Goal: Task Accomplishment & Management: Manage account settings

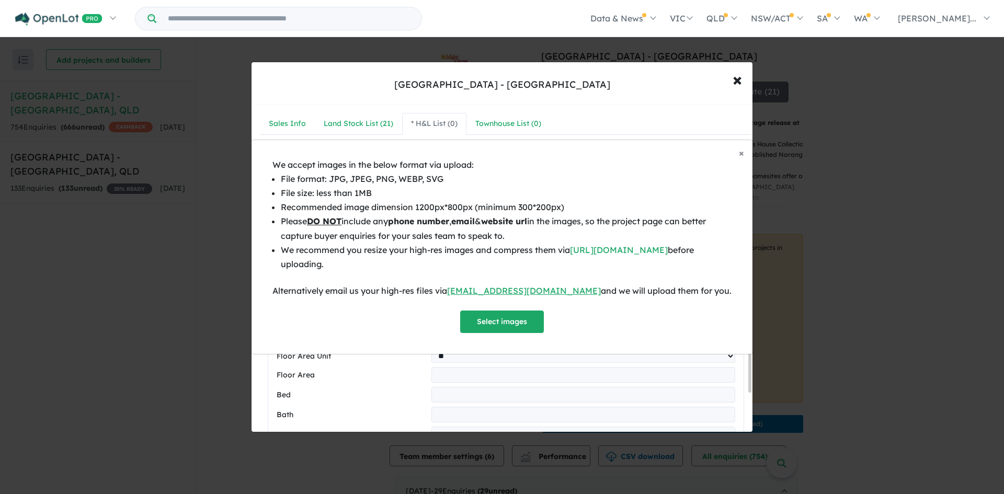
select select "**"
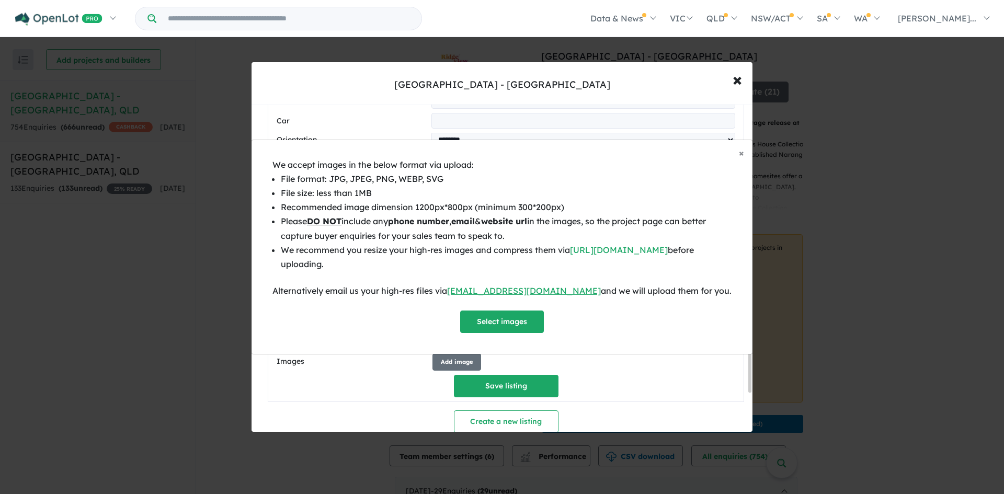
click at [736, 85] on div "× Close We accept images in the below format via upload: File format: JPG, JPEG…" at bounding box center [502, 247] width 1004 height 494
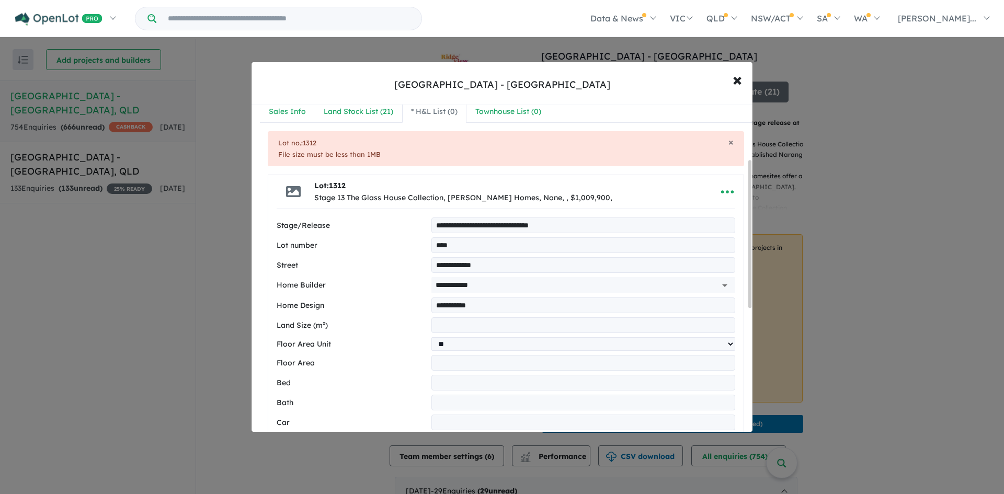
scroll to position [0, 0]
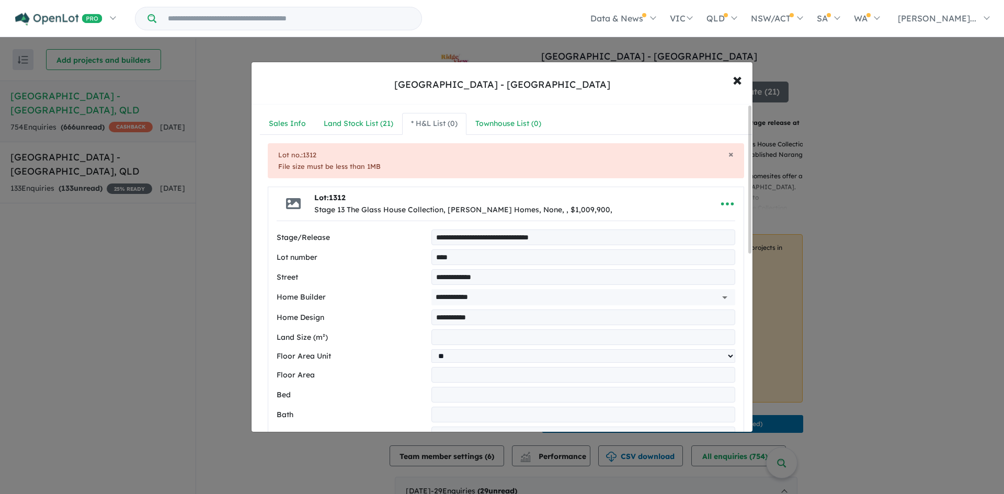
drag, startPoint x: 486, startPoint y: 263, endPoint x: 397, endPoint y: 267, distance: 89.5
click at [429, 258] on div "Lot number ****" at bounding box center [506, 257] width 459 height 16
type input "****"
drag, startPoint x: 463, startPoint y: 339, endPoint x: 446, endPoint y: 343, distance: 18.1
click at [428, 341] on div "Land Size (m²) ***" at bounding box center [506, 338] width 459 height 16
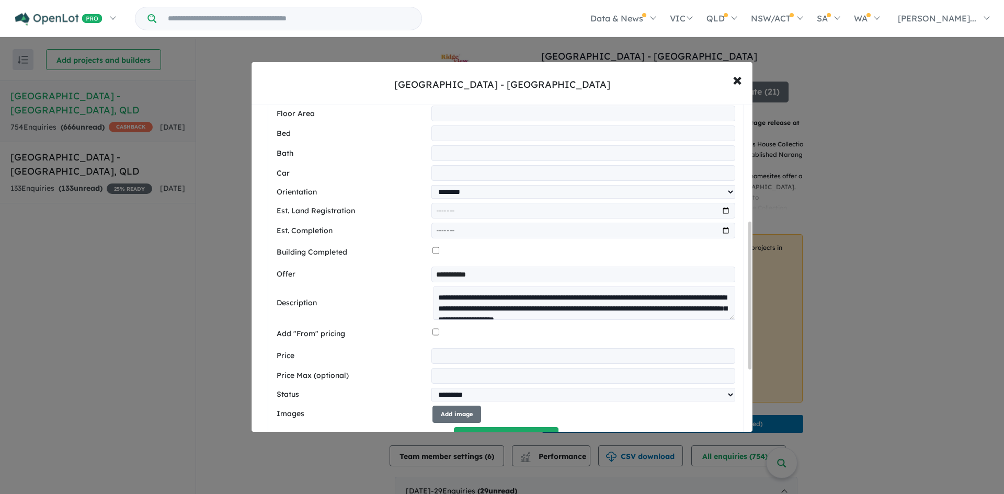
scroll to position [22, 0]
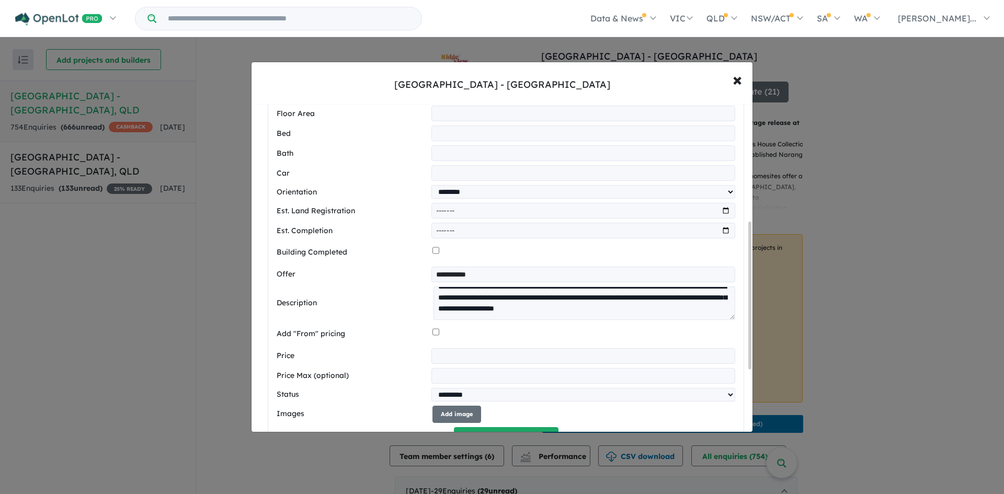
type input "***"
drag, startPoint x: 489, startPoint y: 360, endPoint x: 403, endPoint y: 356, distance: 85.9
click at [403, 356] on div "Price *******" at bounding box center [506, 356] width 459 height 16
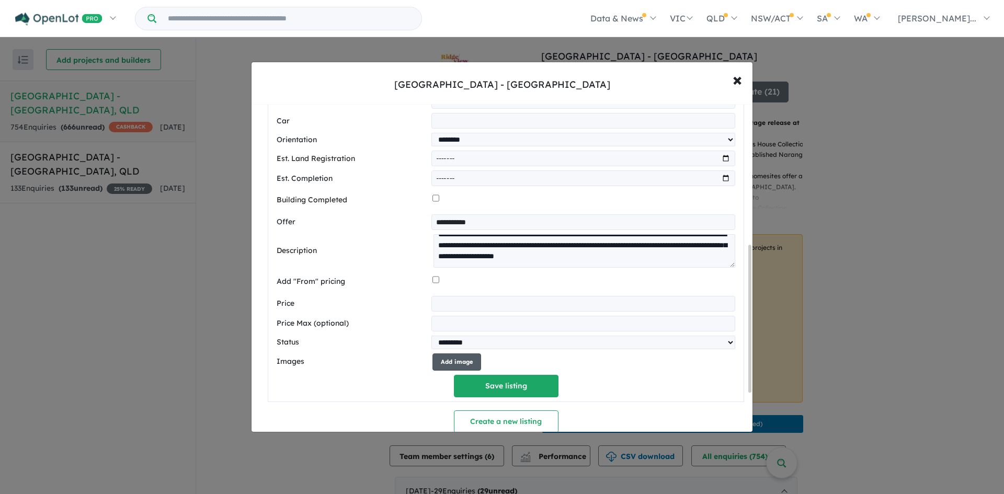
type input "*******"
click at [460, 368] on button "Add image" at bounding box center [457, 362] width 49 height 17
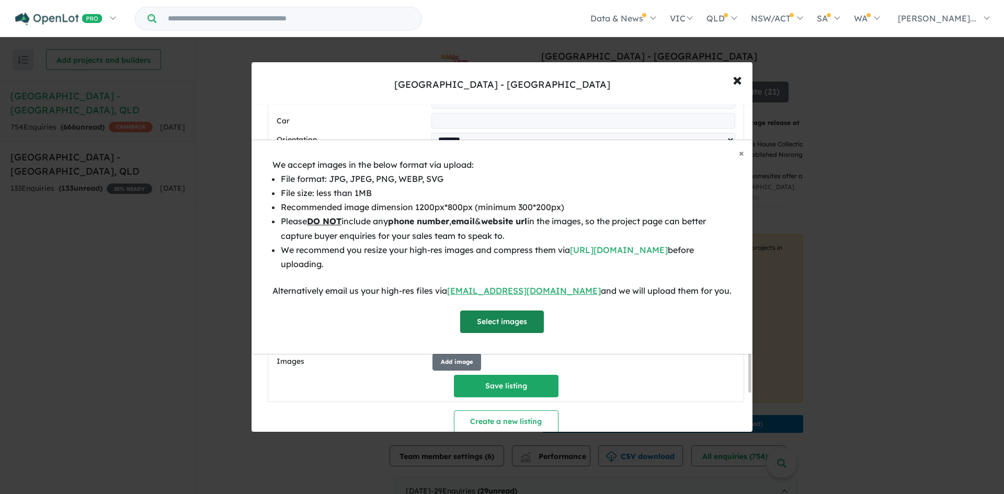
click at [482, 325] on button "Select images" at bounding box center [502, 322] width 84 height 22
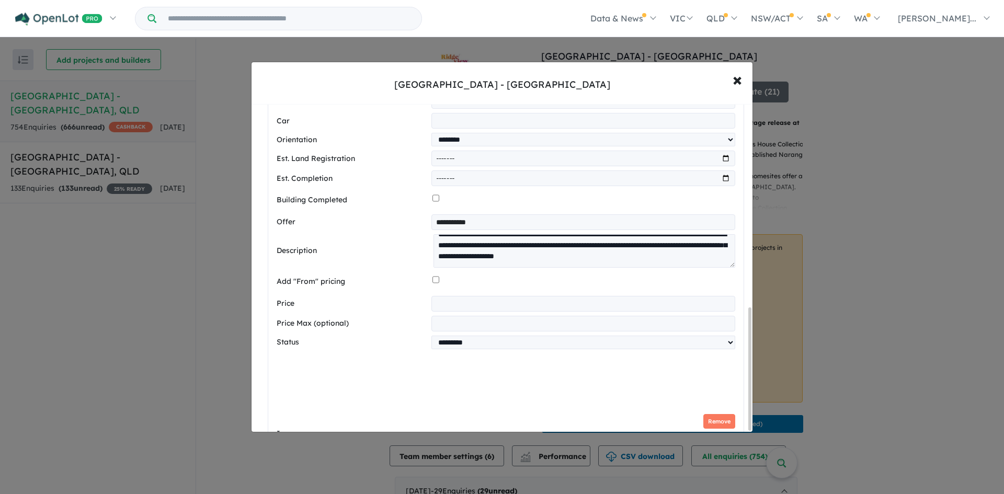
scroll to position [540, 0]
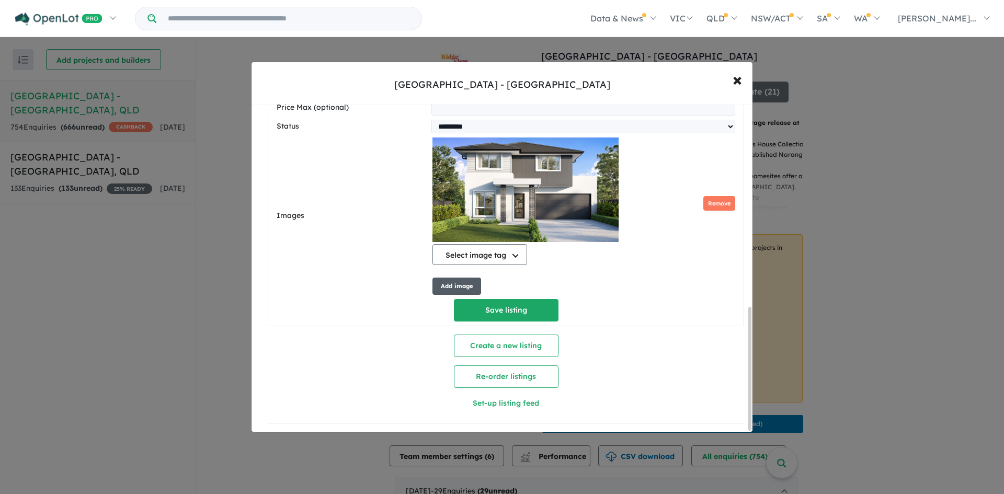
click at [456, 283] on button "Add image" at bounding box center [457, 286] width 49 height 17
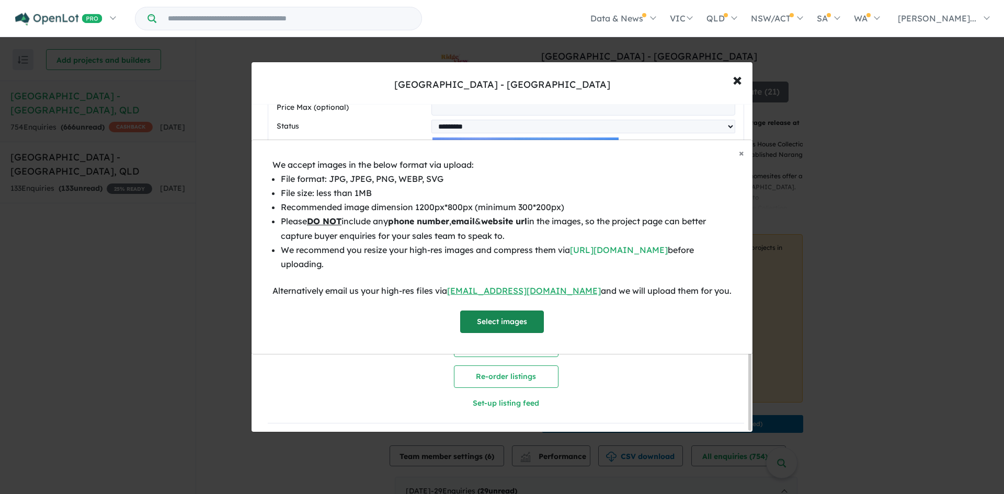
click at [497, 314] on button "Select images" at bounding box center [502, 322] width 84 height 22
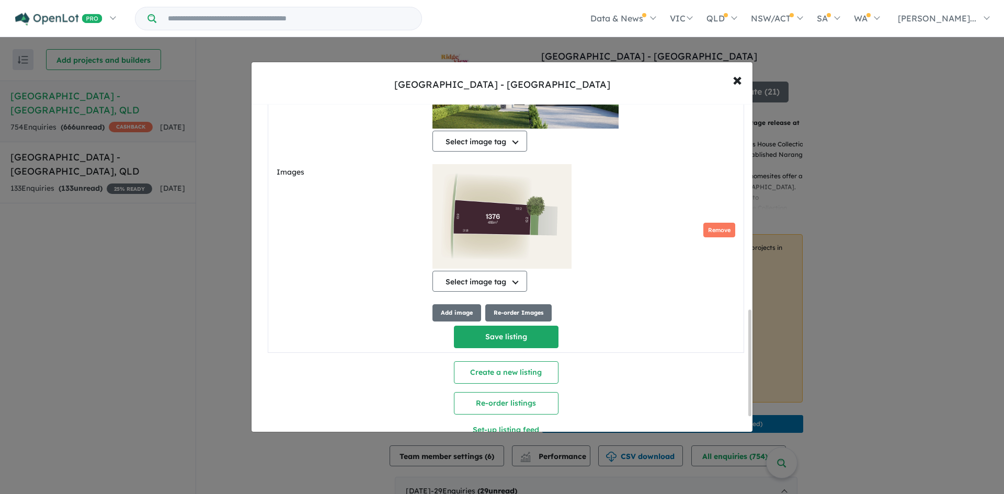
scroll to position [644, 0]
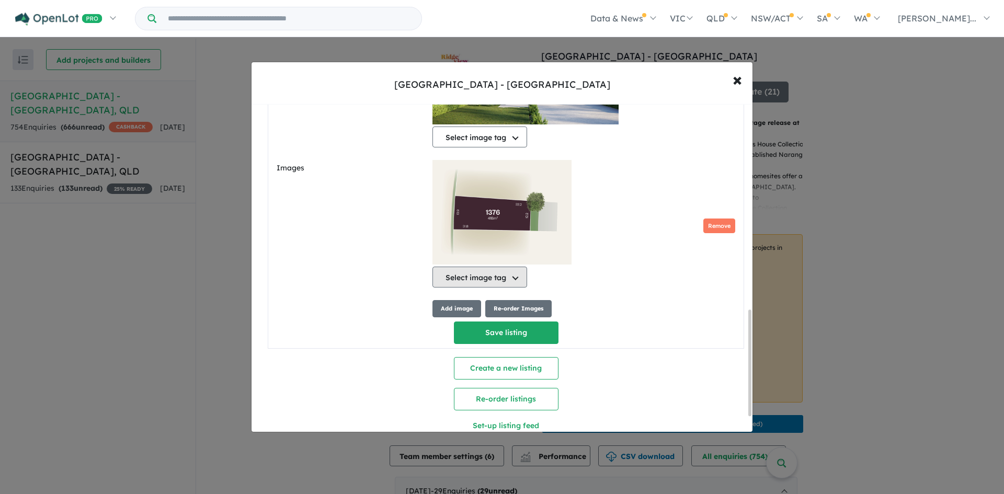
click at [482, 288] on button "Select image tag" at bounding box center [480, 277] width 95 height 21
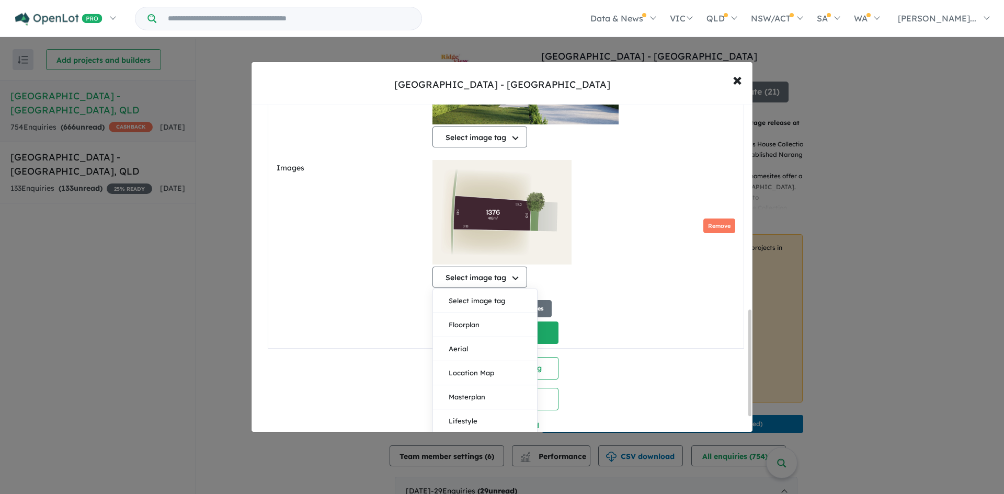
click at [626, 265] on div "Select image tag Select image tag Floorplan Aerial Location Map Masterplan Life…" at bounding box center [584, 226] width 303 height 132
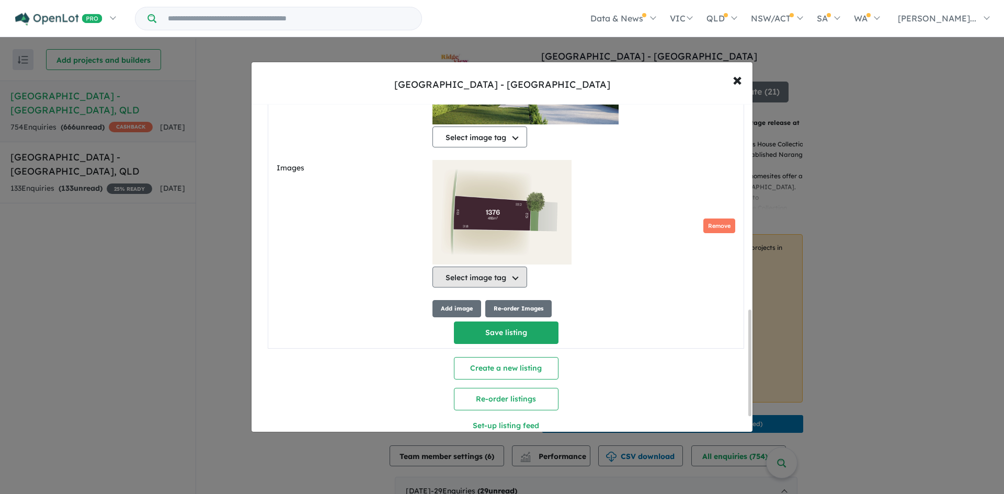
click at [472, 288] on button "Select image tag" at bounding box center [480, 277] width 95 height 21
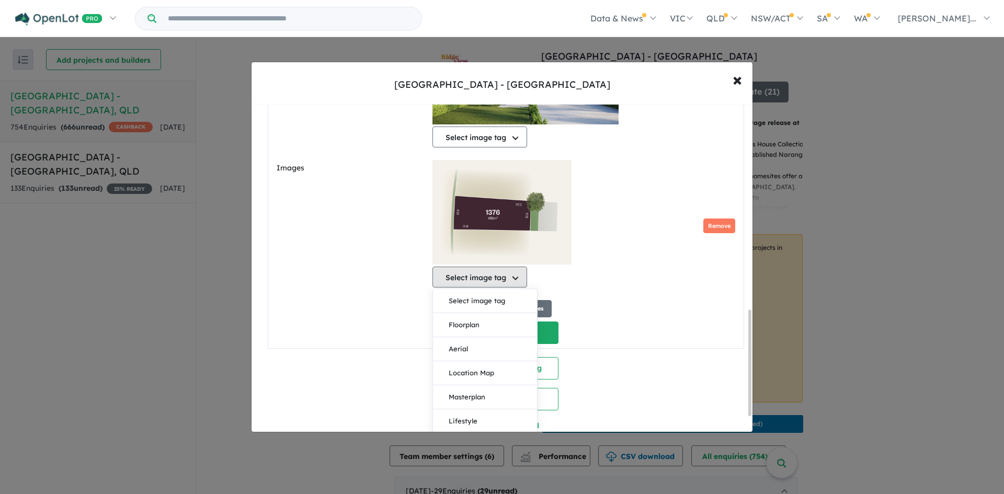
click at [471, 283] on button "Select image tag" at bounding box center [480, 277] width 95 height 21
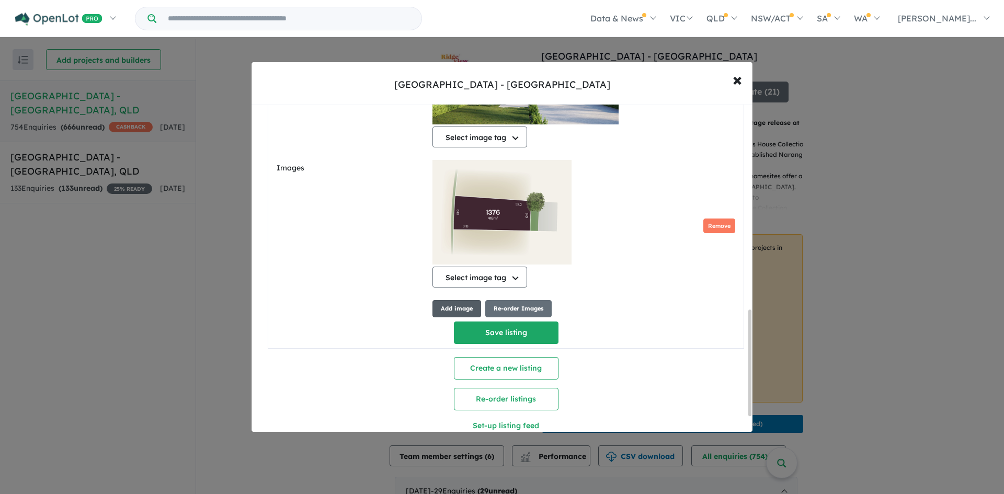
click at [459, 313] on button "Add image" at bounding box center [457, 308] width 49 height 17
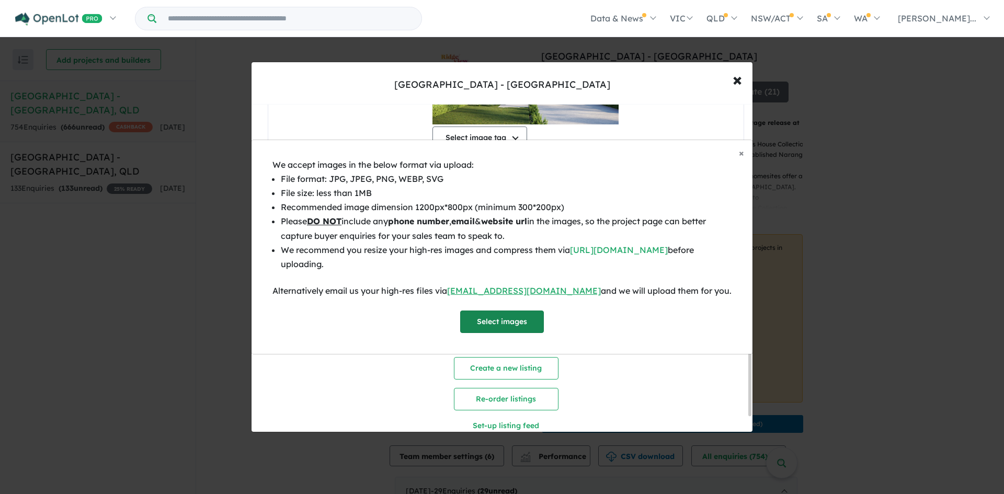
click at [476, 317] on button "Select images" at bounding box center [502, 322] width 84 height 22
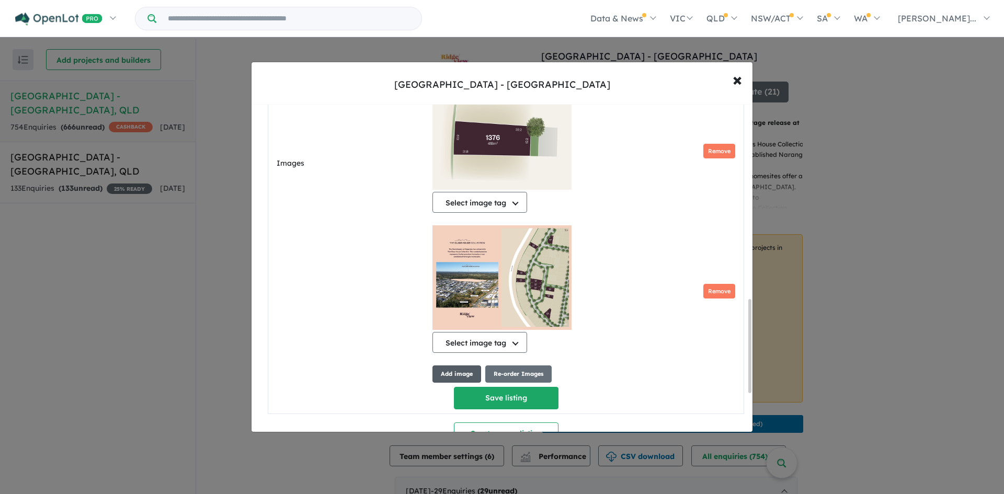
click at [454, 380] on button "Add image" at bounding box center [457, 374] width 49 height 17
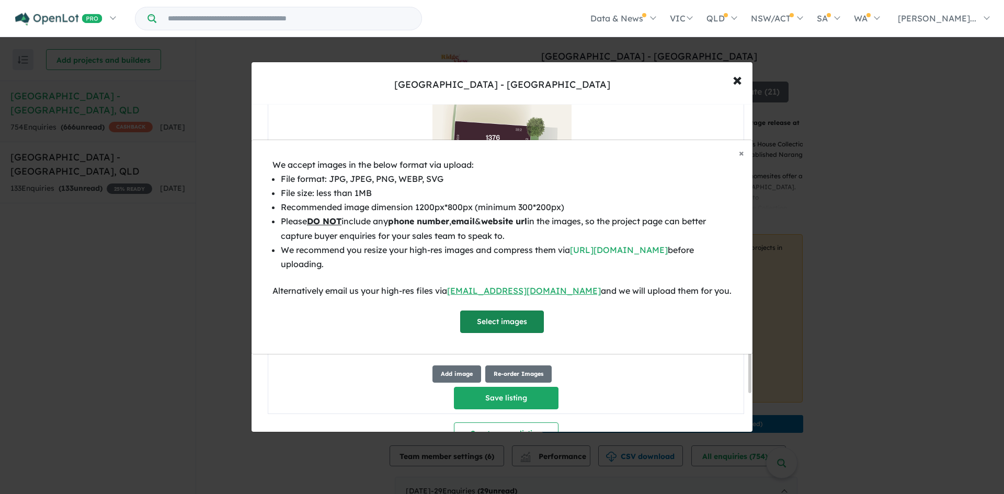
click at [483, 328] on button "Select images" at bounding box center [502, 322] width 84 height 22
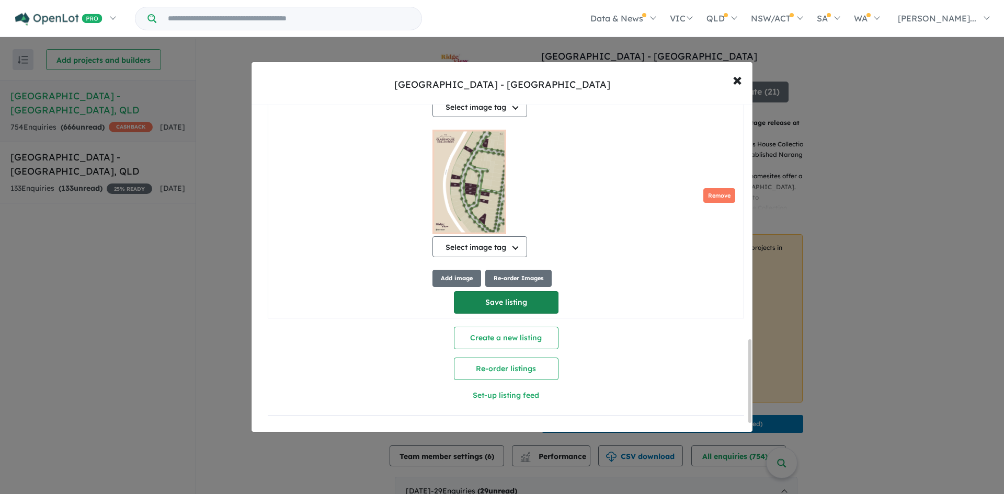
click at [503, 297] on button "Save listing" at bounding box center [506, 302] width 105 height 22
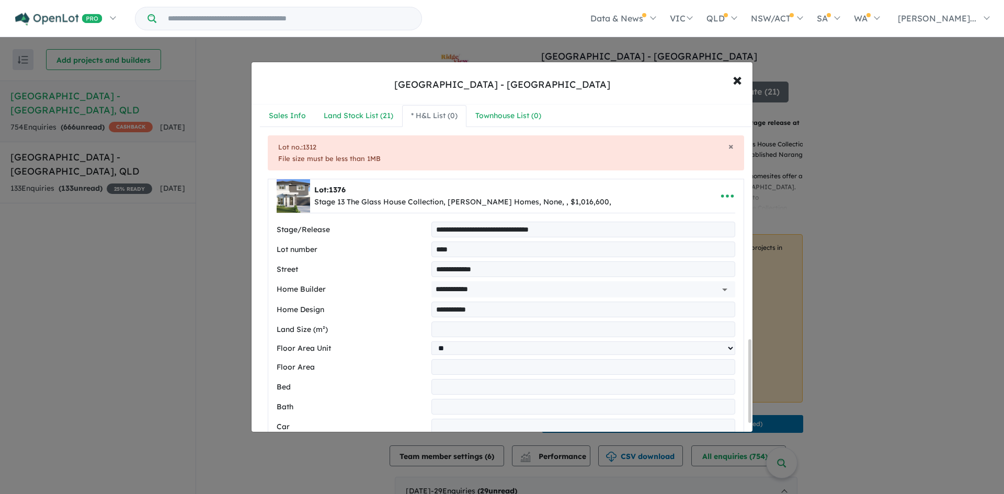
select select "**"
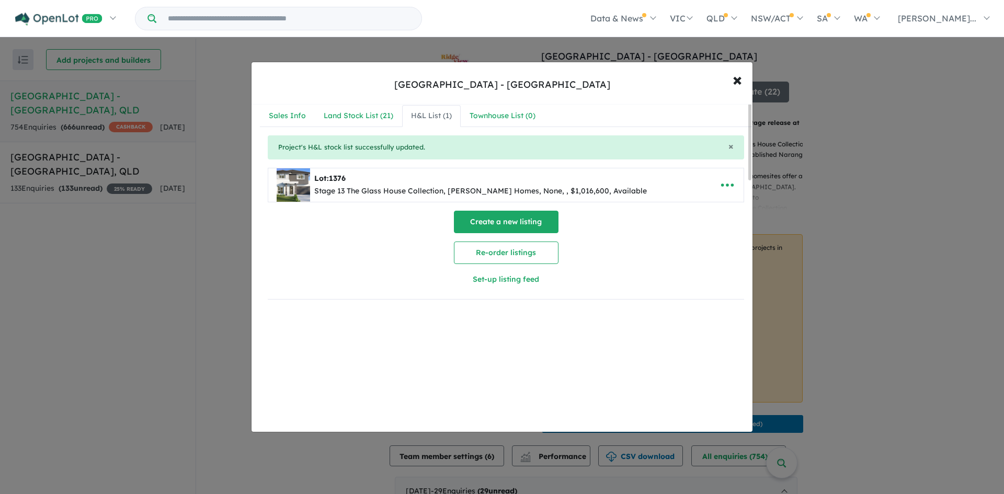
click at [519, 226] on button "Create a new listing" at bounding box center [506, 222] width 105 height 22
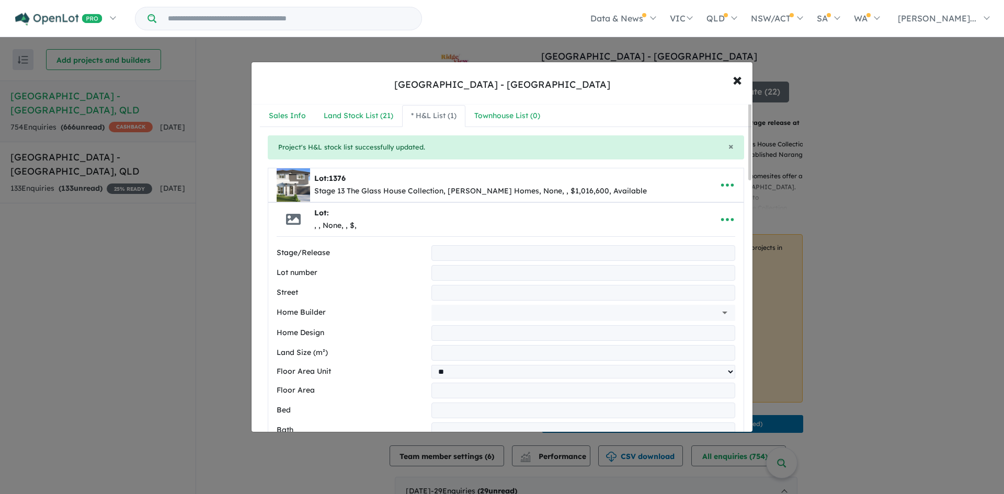
click at [493, 249] on input "text" at bounding box center [584, 253] width 304 height 16
type input "**********"
click at [487, 273] on input "text" at bounding box center [584, 273] width 304 height 16
click at [729, 190] on icon "button" at bounding box center [728, 185] width 16 height 16
click at [707, 209] on link "Edit" at bounding box center [704, 211] width 77 height 24
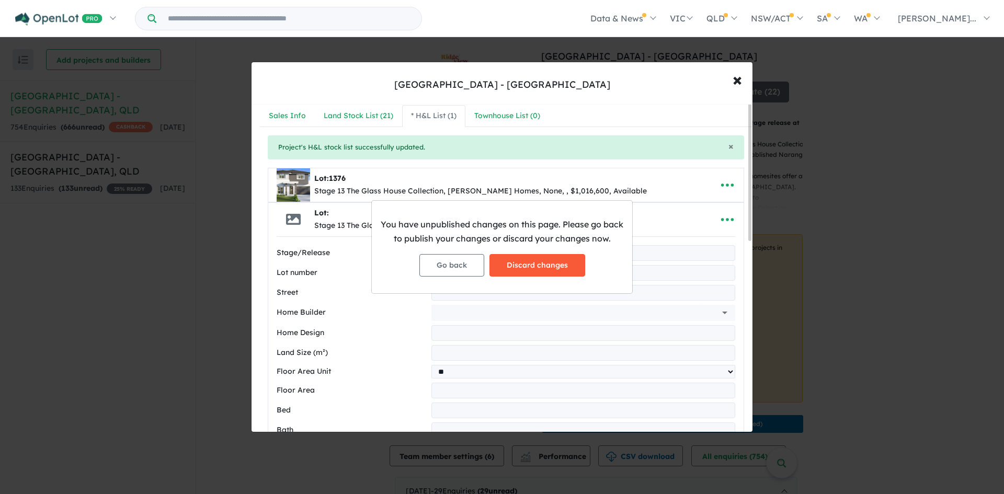
click at [534, 266] on button "Discard changes" at bounding box center [538, 265] width 96 height 22
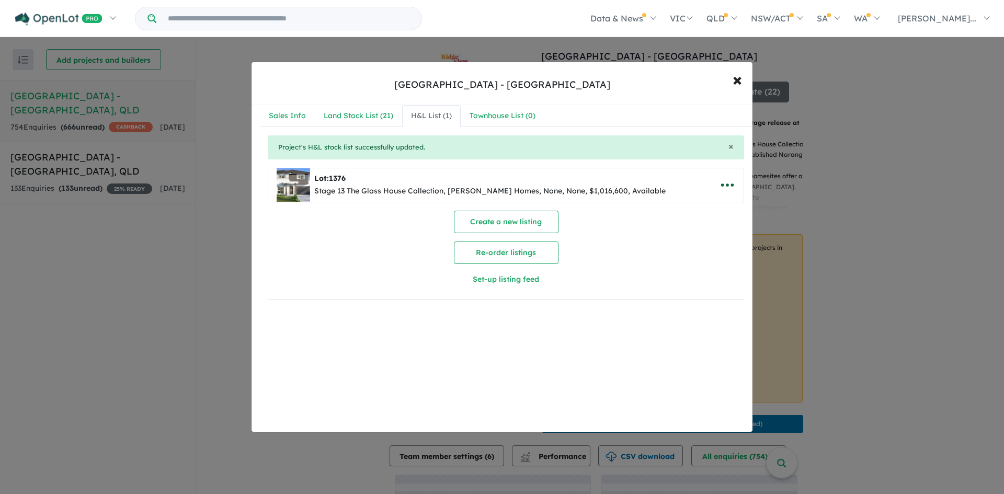
click at [720, 188] on icon "button" at bounding box center [728, 185] width 16 height 16
click at [697, 211] on link "Edit" at bounding box center [704, 211] width 77 height 24
select select "**"
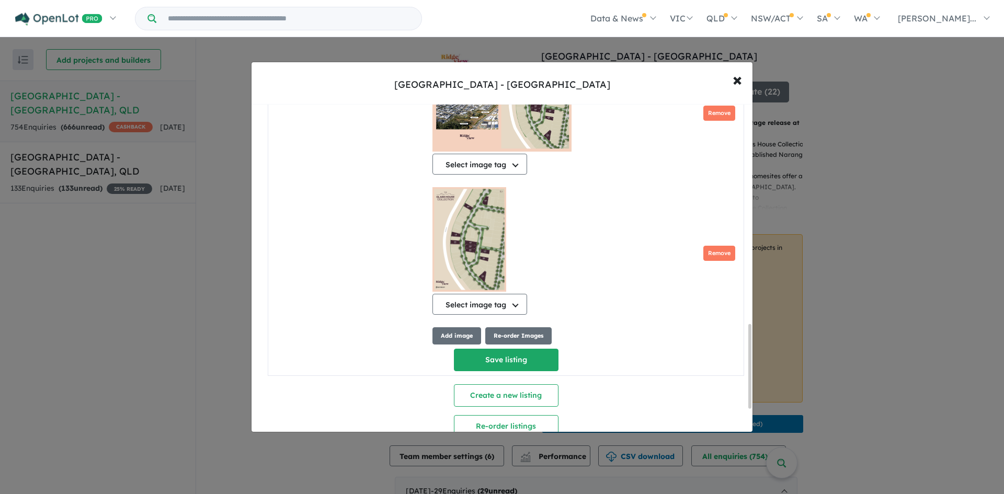
scroll to position [885, 0]
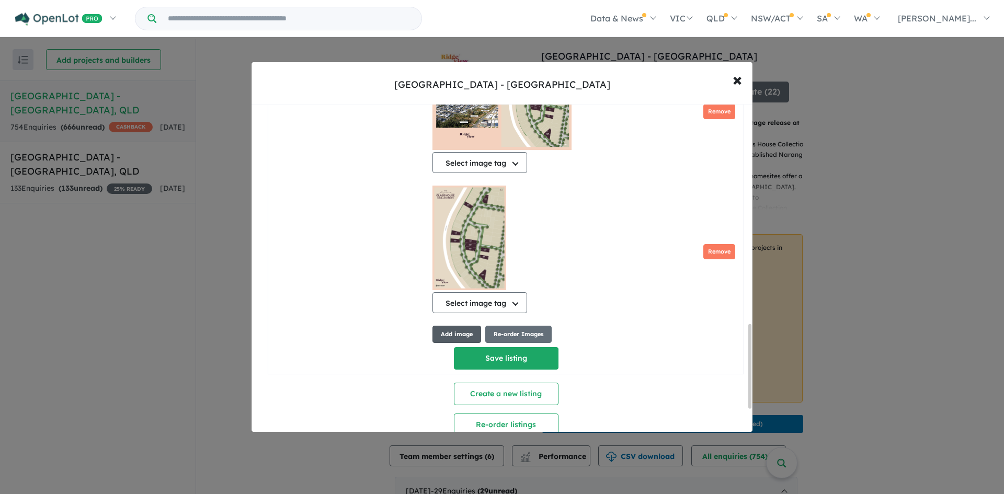
click at [460, 343] on button "Add image" at bounding box center [457, 334] width 49 height 17
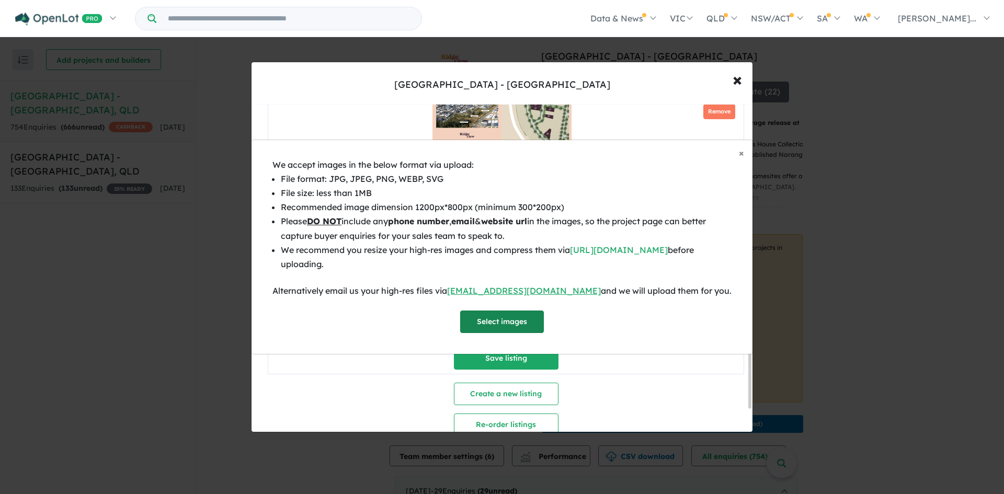
click at [498, 327] on button "Select images" at bounding box center [502, 322] width 84 height 22
select select "**"
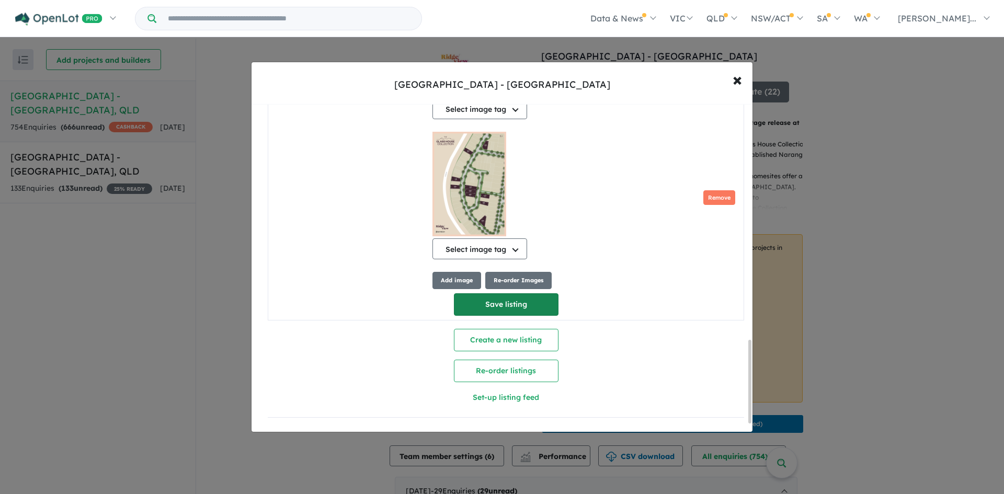
scroll to position [909, 0]
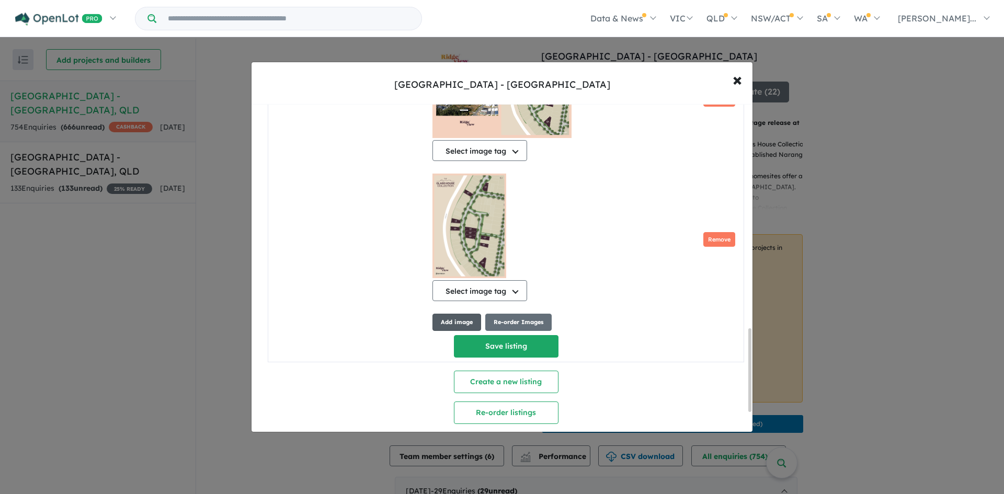
click at [449, 328] on button "Add image" at bounding box center [457, 322] width 49 height 17
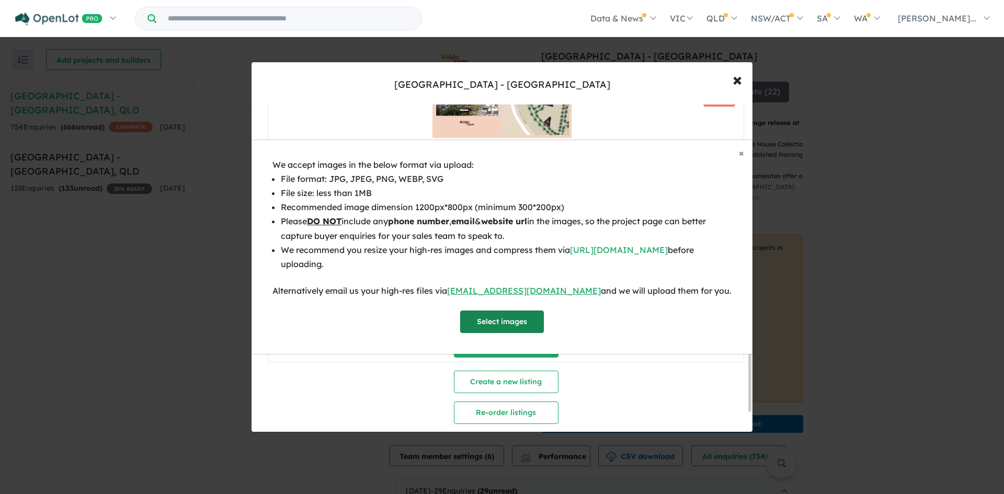
click at [517, 325] on button "Select images" at bounding box center [502, 322] width 84 height 22
click at [640, 326] on div "Select images" at bounding box center [502, 322] width 459 height 22
click at [602, 231] on li "Please DO NOT include any phone number , email & website url in the images, so …" at bounding box center [506, 228] width 451 height 28
click at [609, 383] on div "× Close We accept images in the below format via upload: File format: JPG, JPEG…" at bounding box center [502, 247] width 1004 height 494
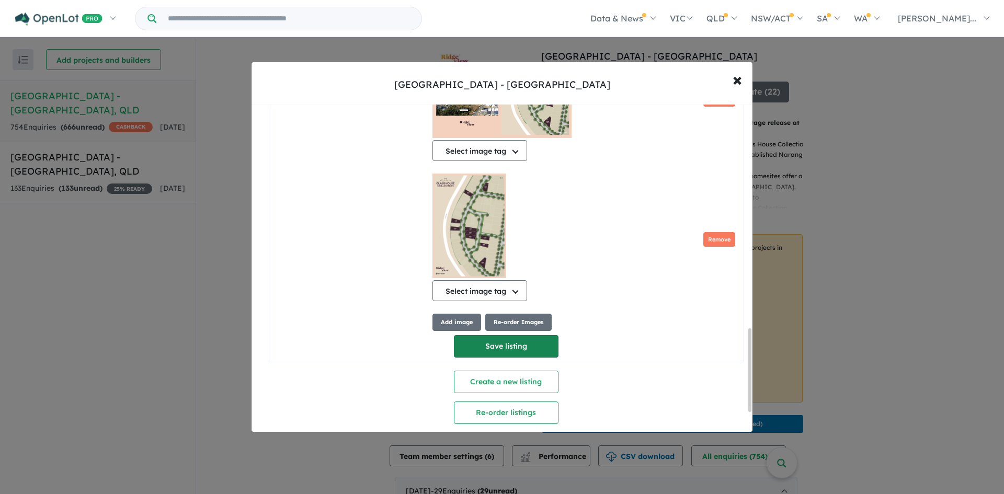
click at [501, 354] on button "Save listing" at bounding box center [506, 346] width 105 height 22
select select "**"
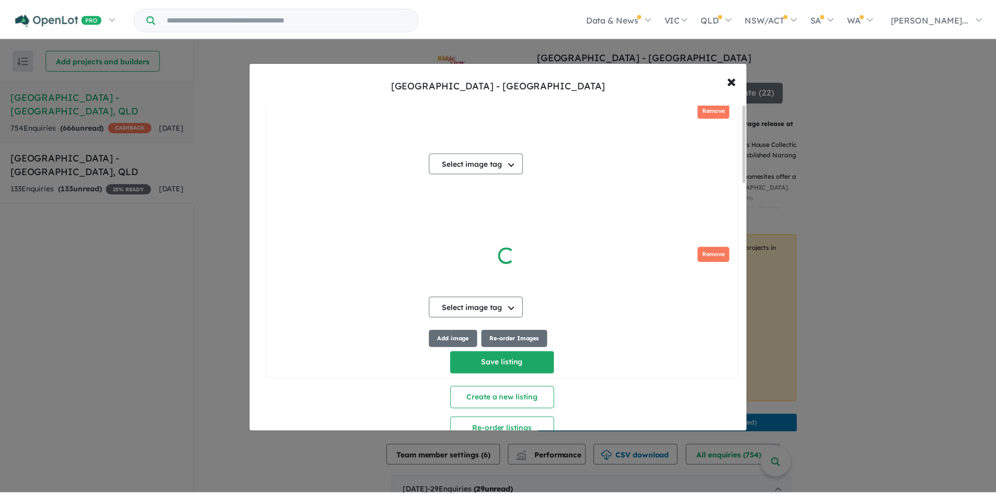
scroll to position [8, 0]
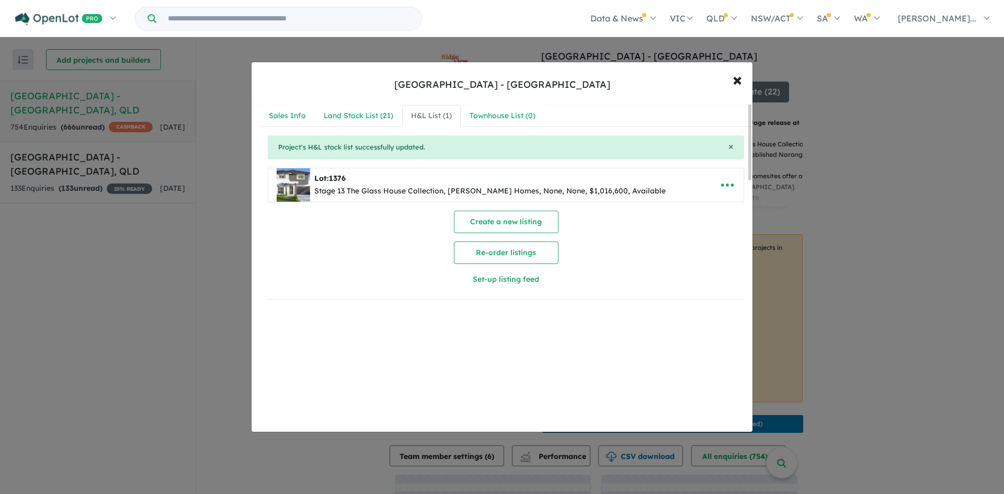
click at [189, 347] on div "**********" at bounding box center [502, 247] width 1004 height 494
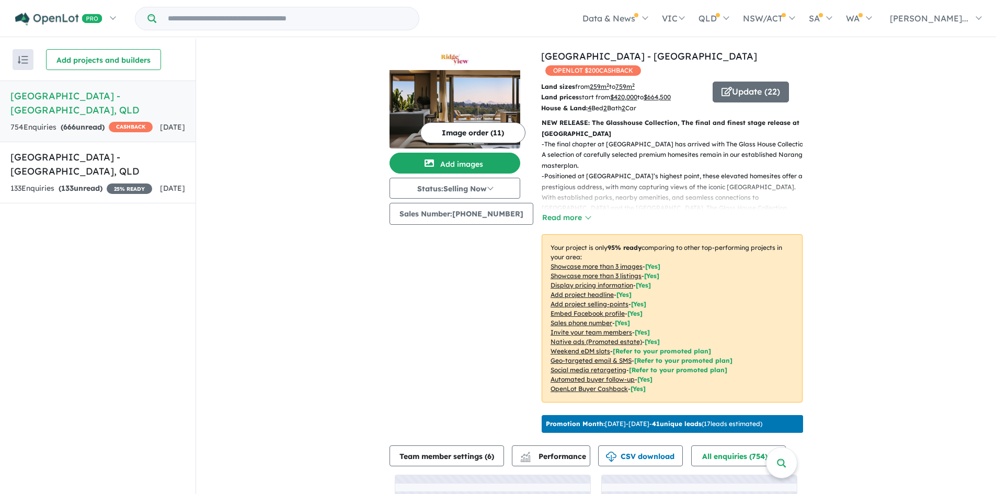
click at [73, 99] on h5 "Ridgeview Estate - Narangba , QLD" at bounding box center [97, 103] width 175 height 28
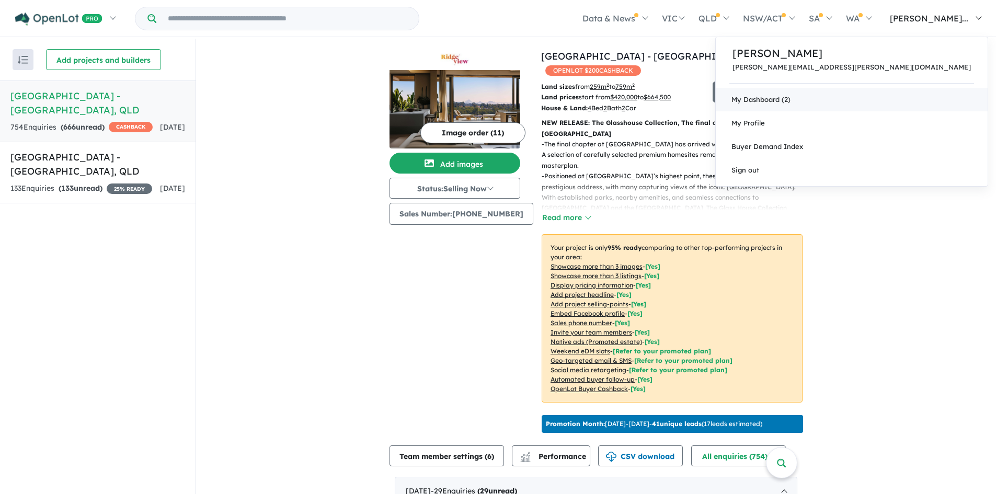
click at [912, 104] on link "My Dashboard (2)" at bounding box center [852, 100] width 272 height 24
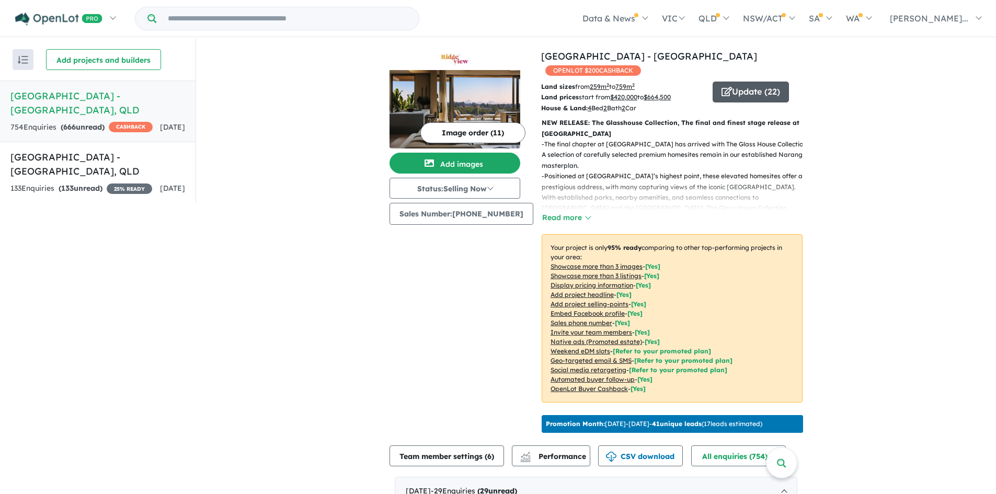
click at [722, 87] on icon "button" at bounding box center [727, 91] width 10 height 9
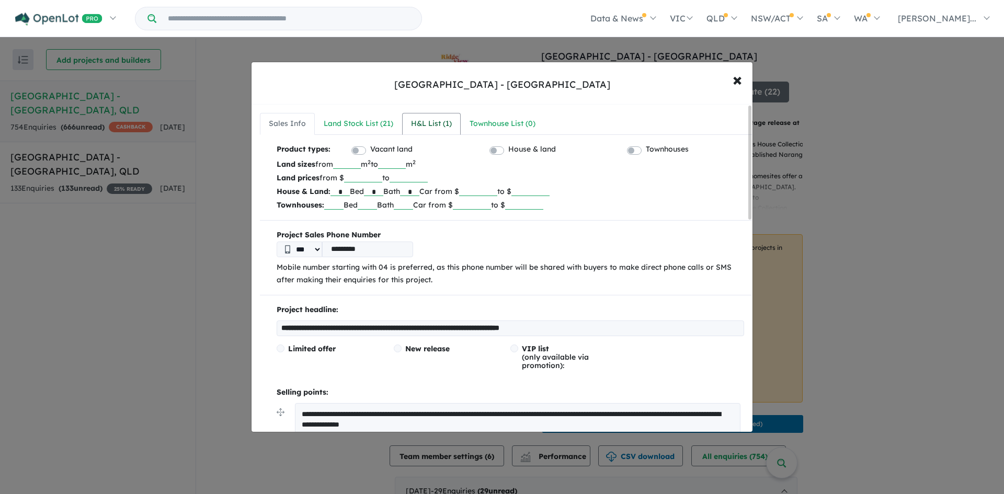
click at [413, 121] on div "H&L List ( 1 )" at bounding box center [431, 124] width 41 height 13
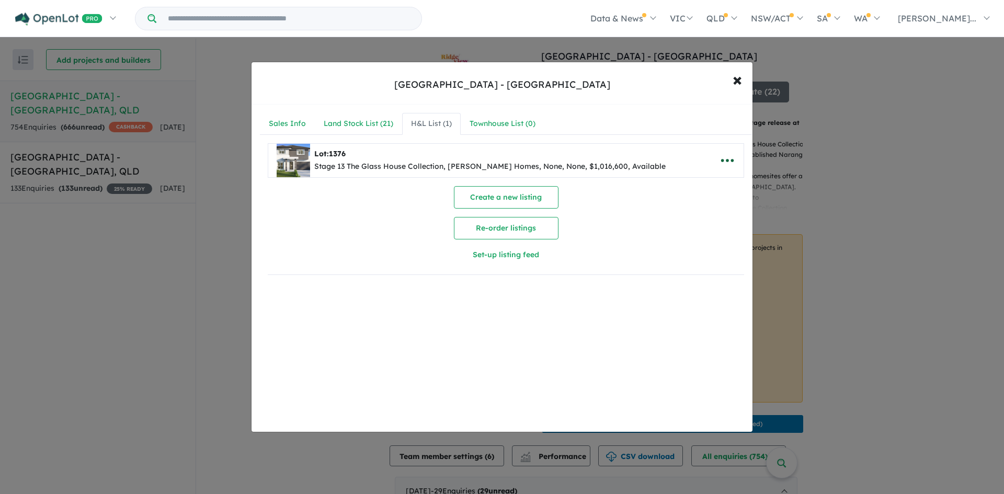
click at [720, 164] on icon "button" at bounding box center [728, 161] width 16 height 16
click at [704, 185] on link "Edit" at bounding box center [704, 186] width 77 height 24
select select "**"
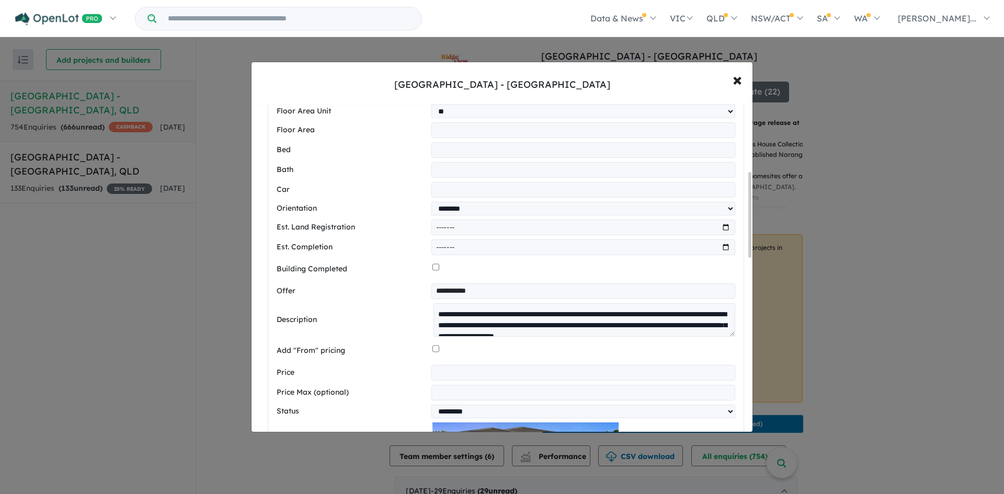
scroll to position [262, 0]
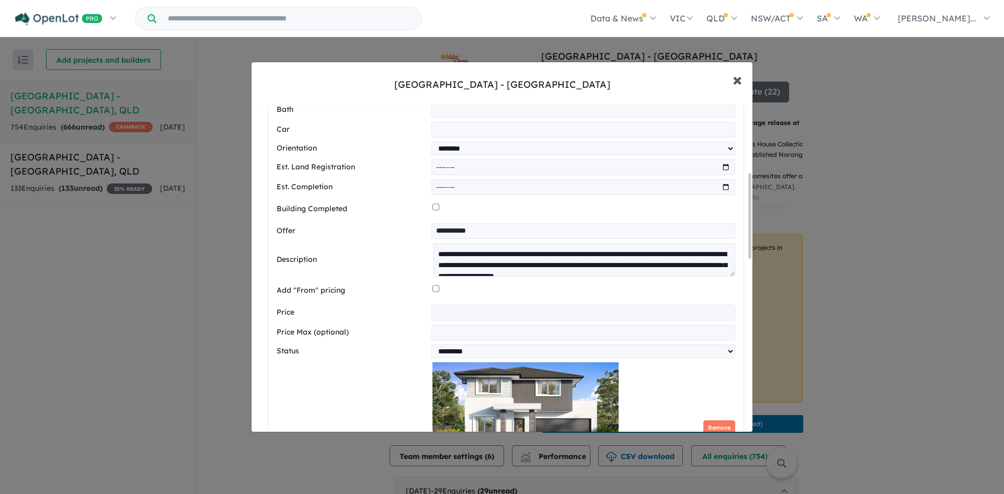
click at [742, 86] on span "×" at bounding box center [737, 79] width 9 height 22
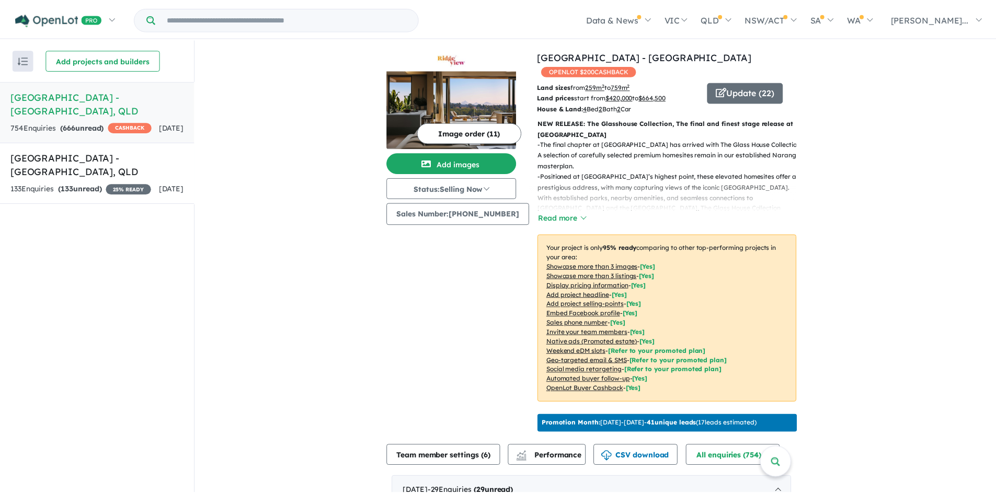
scroll to position [0, 0]
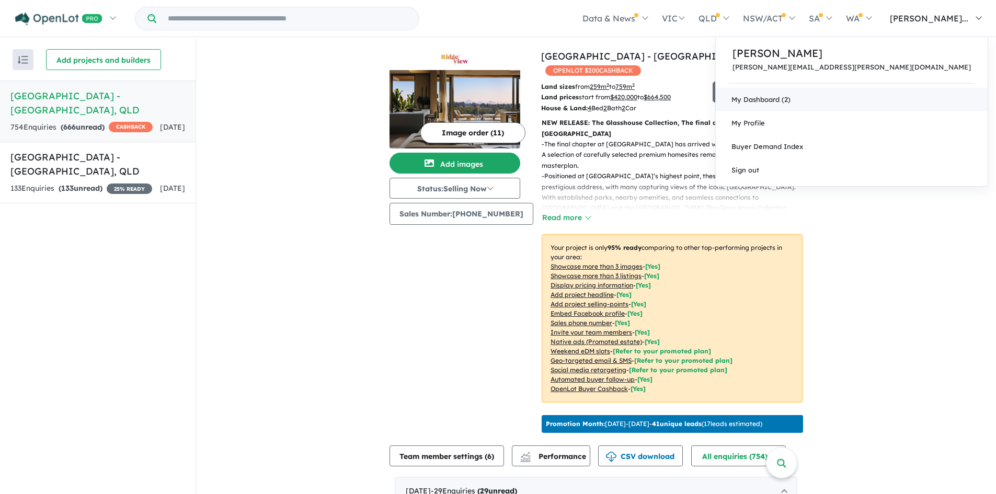
click at [940, 99] on link "My Dashboard (2)" at bounding box center [852, 100] width 272 height 24
click at [943, 99] on link "My Dashboard (2)" at bounding box center [852, 100] width 272 height 24
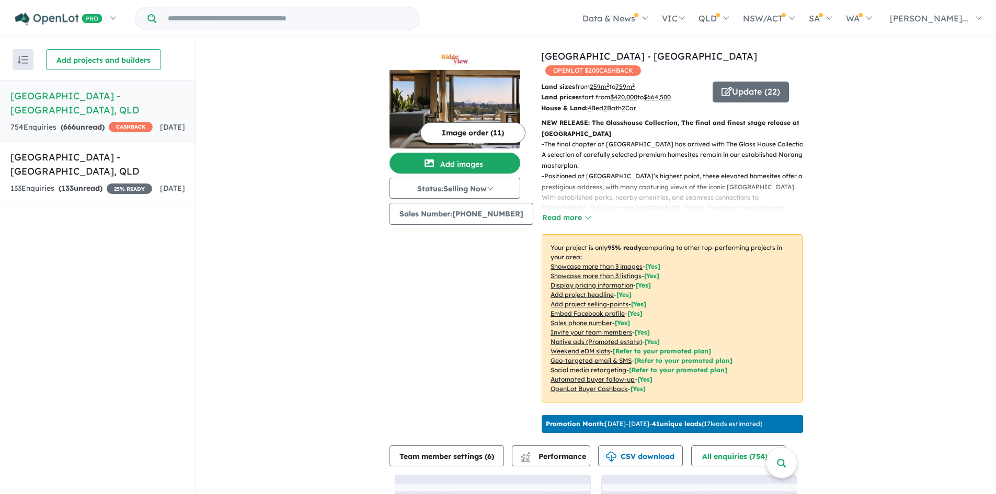
click at [469, 129] on button "Image order ( 11 )" at bounding box center [473, 132] width 105 height 21
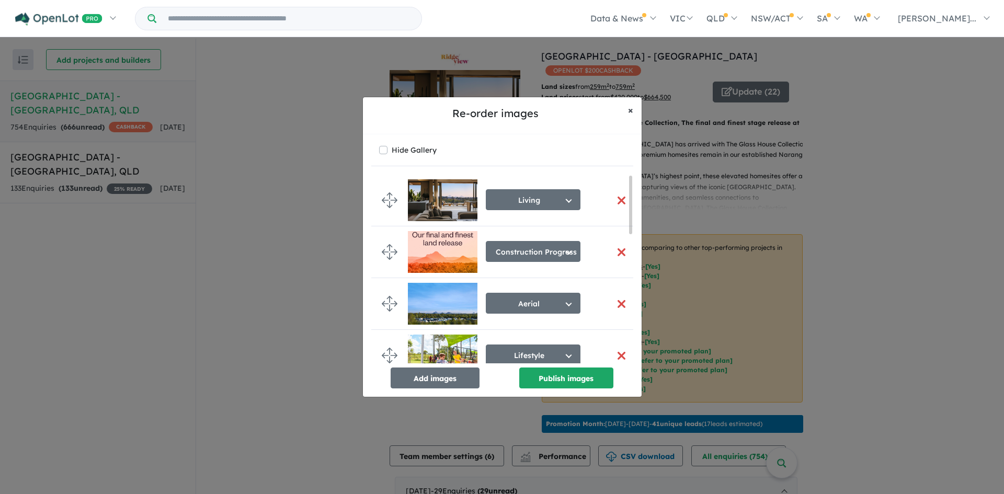
click at [630, 112] on span "×" at bounding box center [630, 110] width 5 height 12
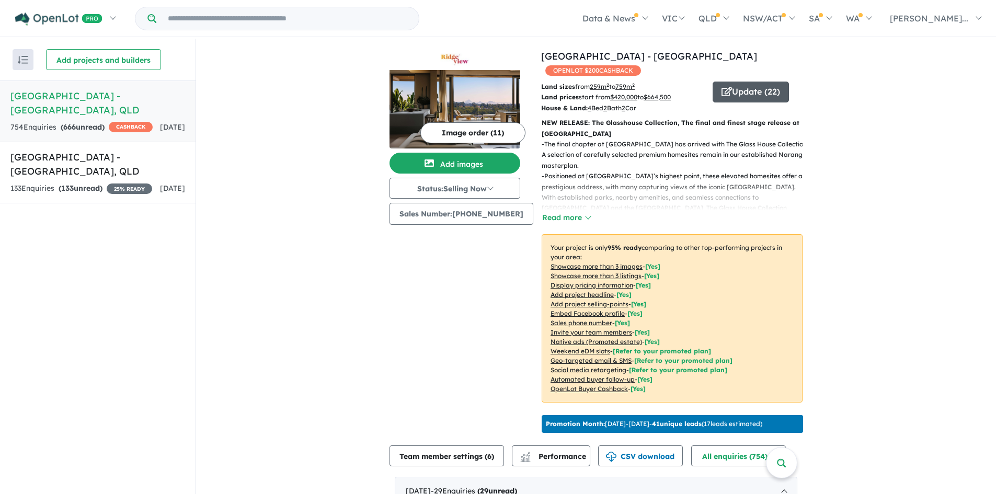
click at [757, 82] on button "Update ( 22 )" at bounding box center [751, 92] width 76 height 21
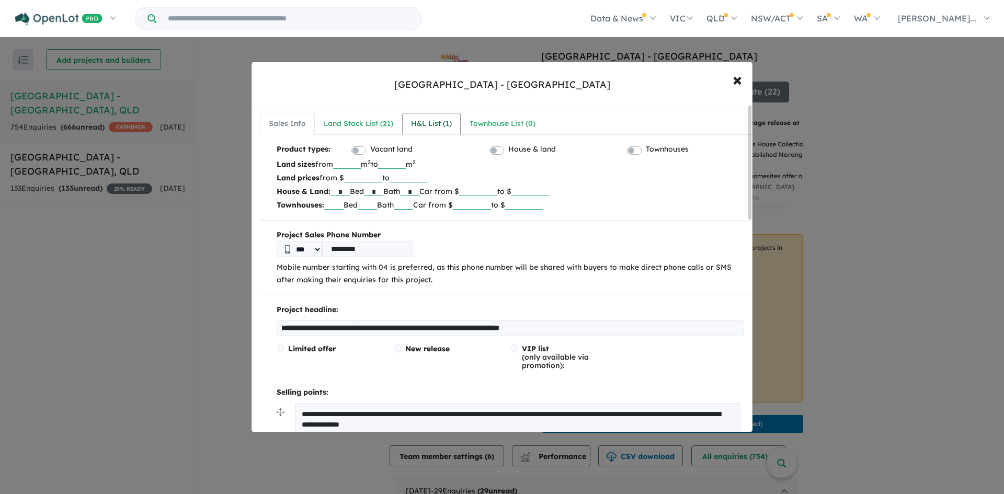
click at [415, 128] on div "H&L List ( 1 )" at bounding box center [431, 124] width 41 height 13
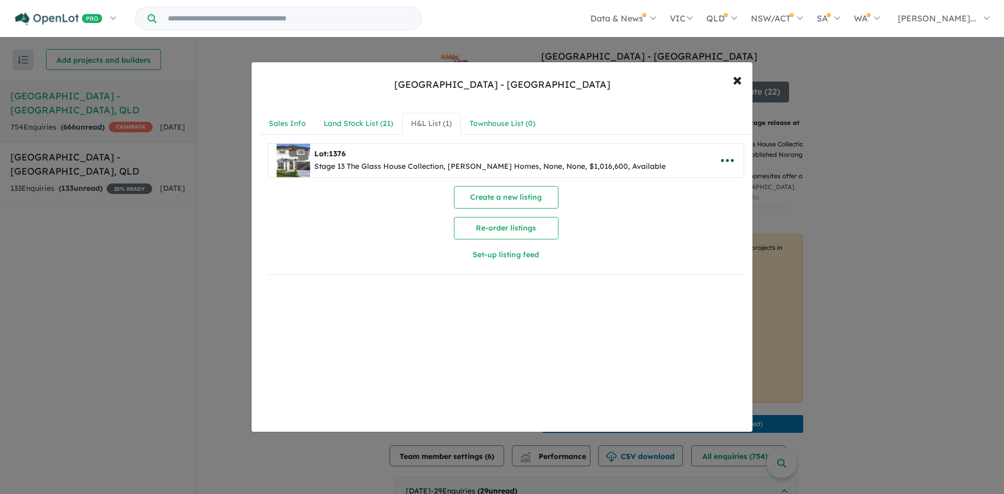
click at [722, 160] on icon "button" at bounding box center [728, 161] width 16 height 16
click at [735, 86] on span "×" at bounding box center [737, 79] width 9 height 22
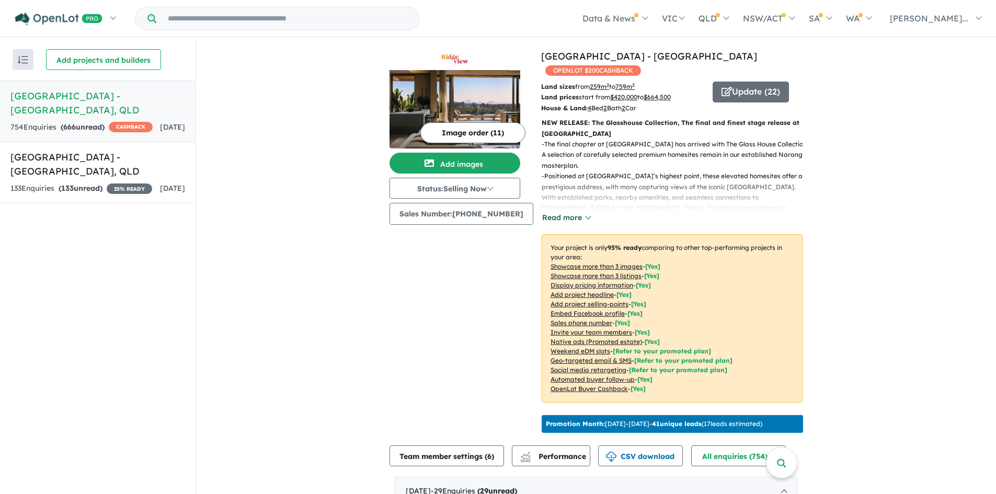
click at [560, 212] on button "Read more" at bounding box center [566, 218] width 49 height 12
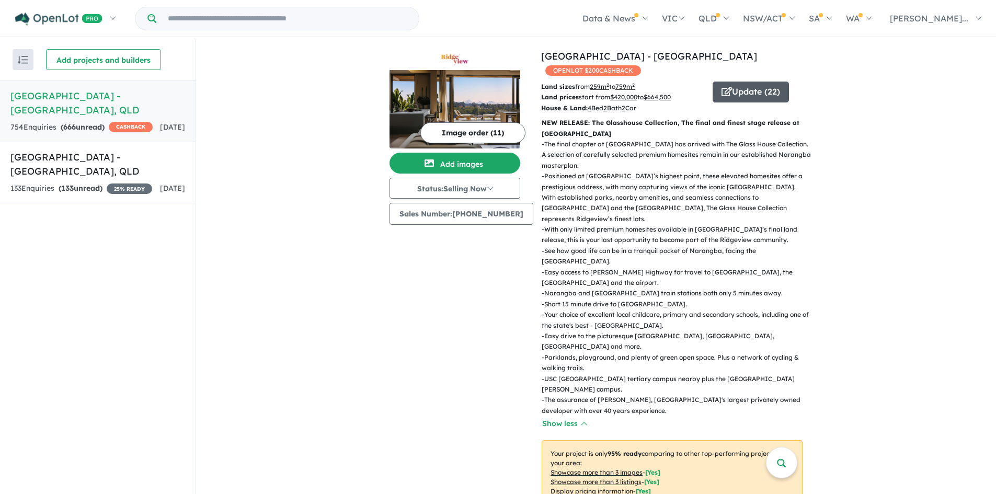
click at [750, 82] on button "Update ( 22 )" at bounding box center [751, 92] width 76 height 21
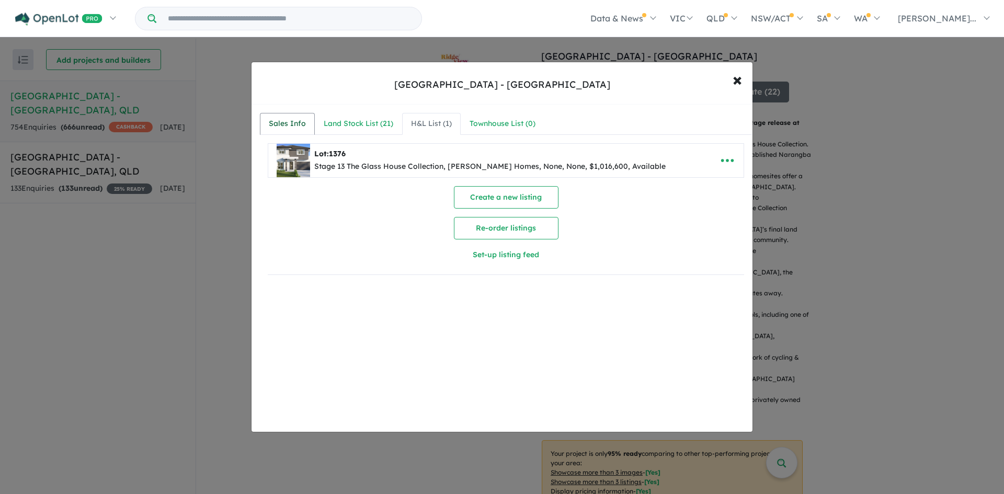
click at [289, 127] on div "Sales Info" at bounding box center [287, 124] width 37 height 13
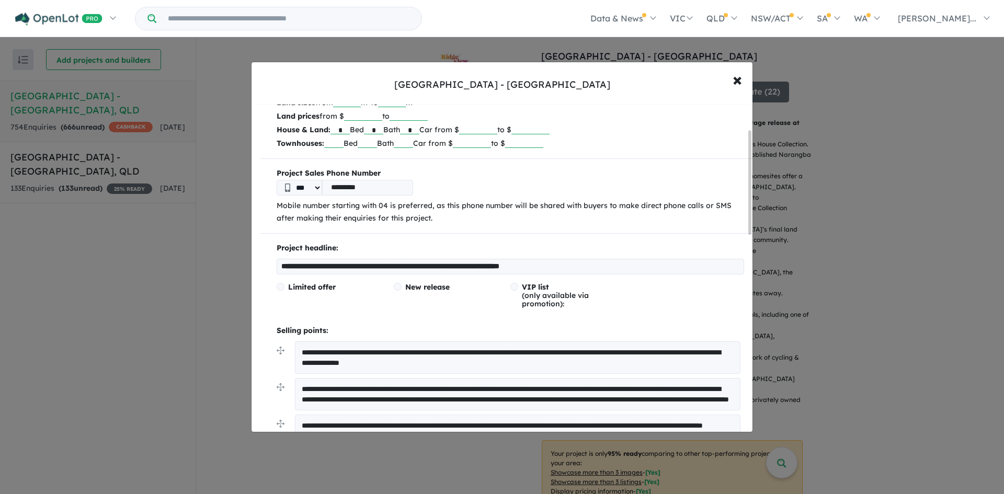
scroll to position [52, 0]
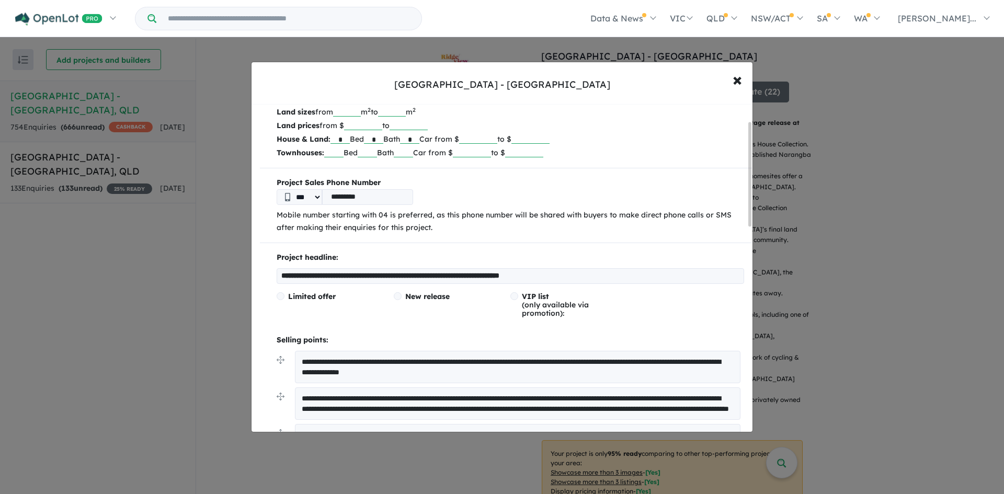
click at [490, 140] on input "number" at bounding box center [478, 138] width 38 height 10
type input "*******"
click at [638, 138] on p "House & Land: * Bed * Bath * Car from $ ******* to $" at bounding box center [511, 139] width 468 height 14
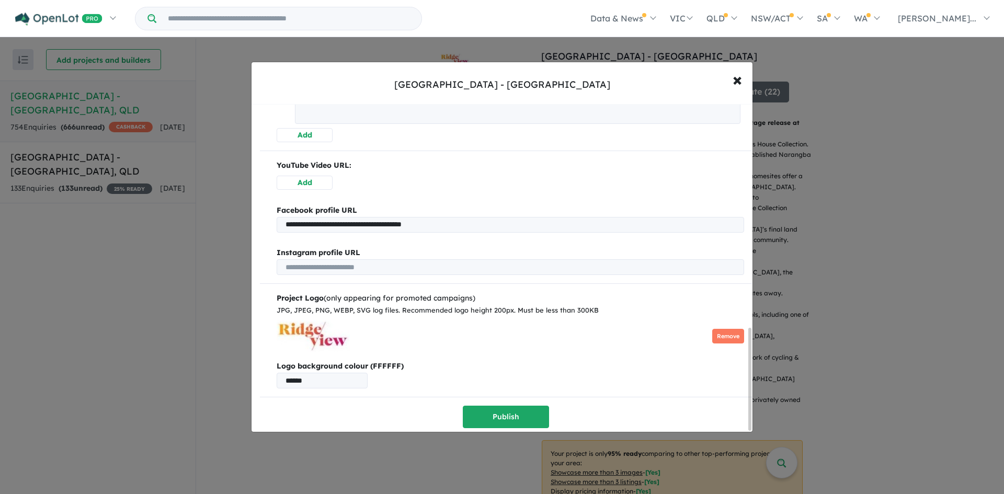
scroll to position [718, 0]
click at [511, 414] on button "Publish" at bounding box center [506, 416] width 86 height 22
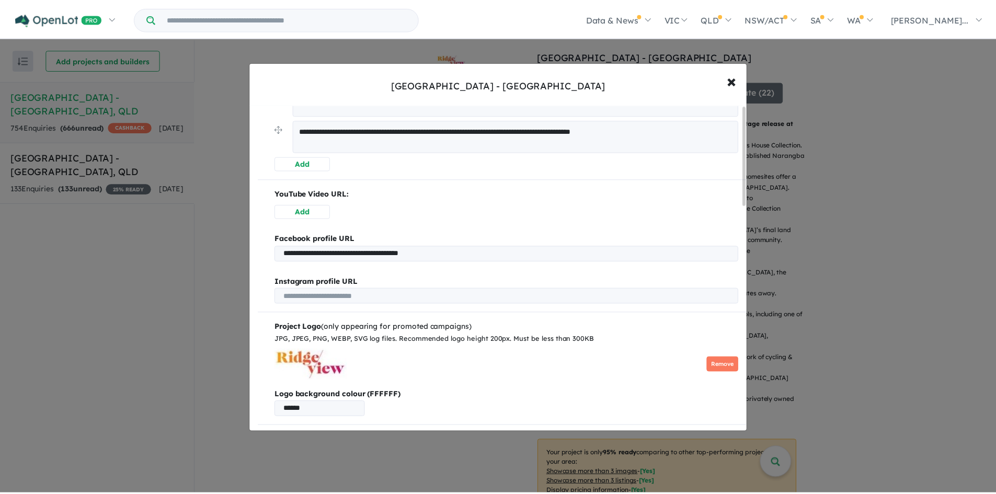
scroll to position [0, 0]
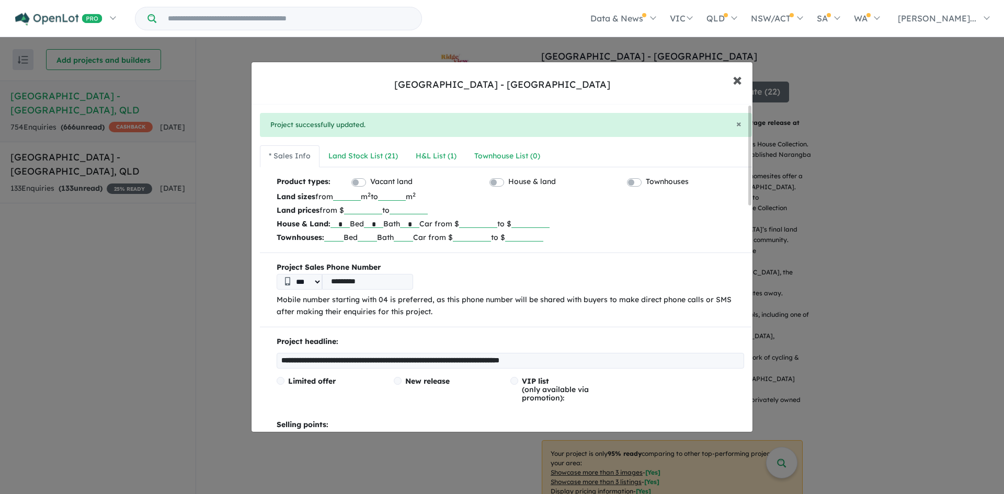
click at [736, 83] on span "×" at bounding box center [737, 79] width 9 height 22
